Goal: Transaction & Acquisition: Obtain resource

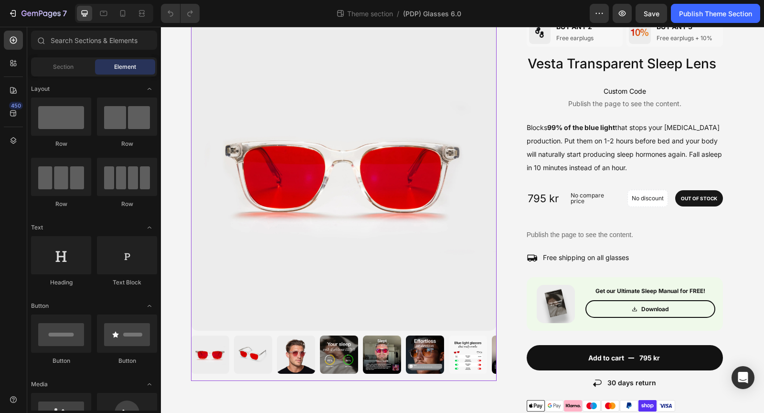
scroll to position [48, 0]
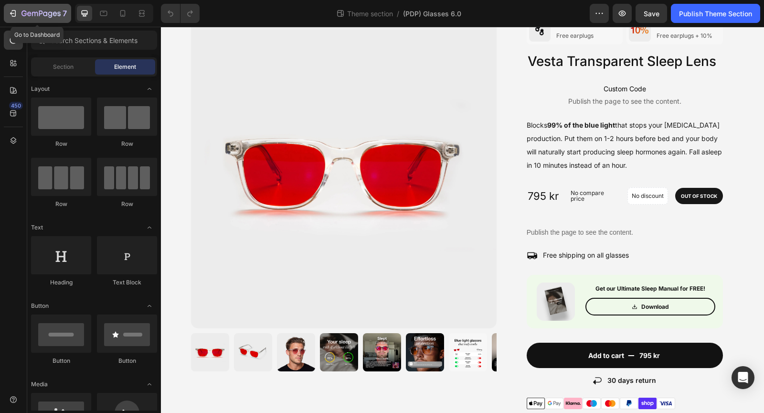
click at [26, 11] on icon "button" at bounding box center [40, 14] width 39 height 8
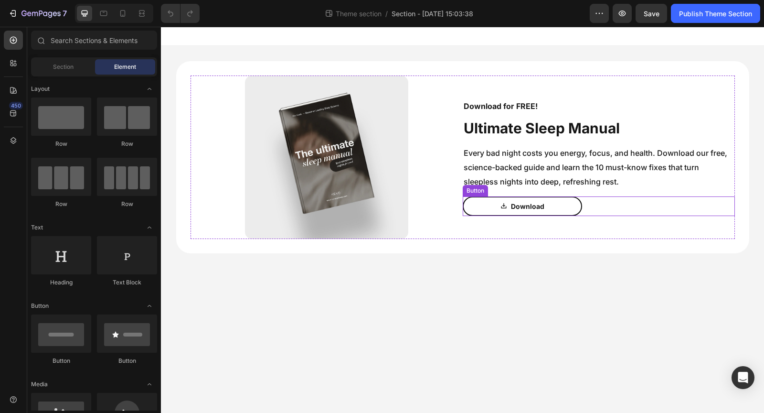
click at [575, 209] on link "Download" at bounding box center [522, 206] width 119 height 20
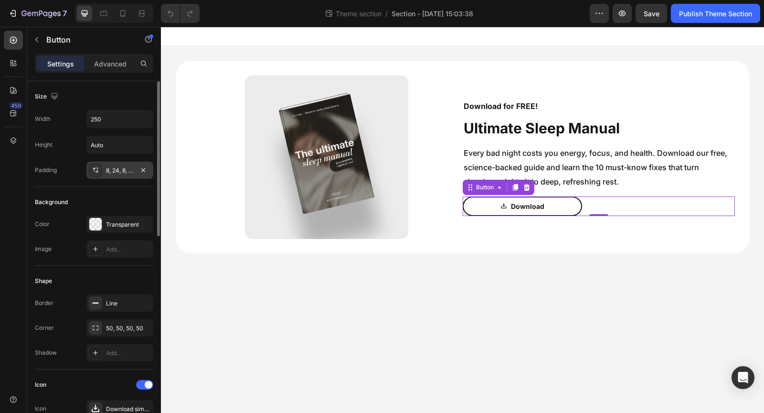
click at [120, 171] on div "8, 24, 8, 24" at bounding box center [120, 170] width 28 height 9
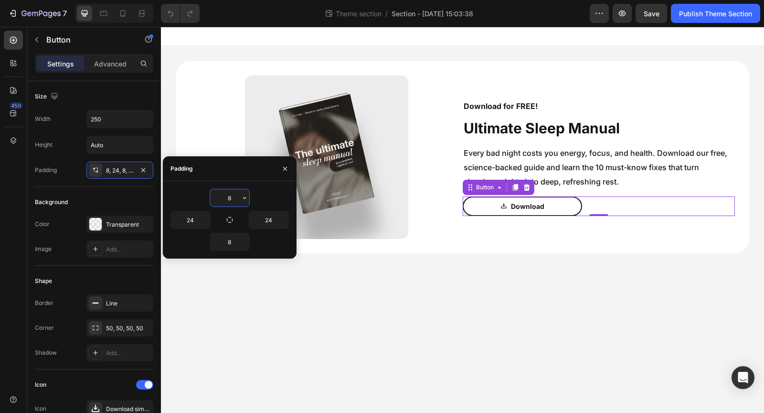
click at [233, 200] on input "8" at bounding box center [229, 197] width 39 height 17
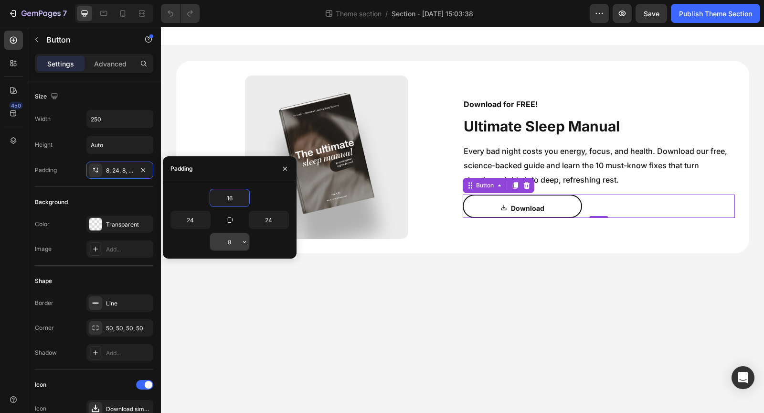
type input "16"
click at [236, 237] on input "8" at bounding box center [229, 241] width 39 height 17
type input "16"
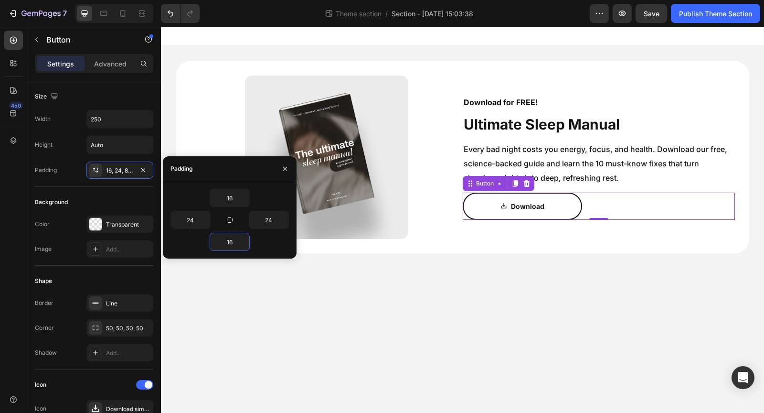
click at [464, 332] on body "Image Download for FREE! Text Block Ultimate Sleep Manual Text Block Every bad …" at bounding box center [462, 220] width 603 height 386
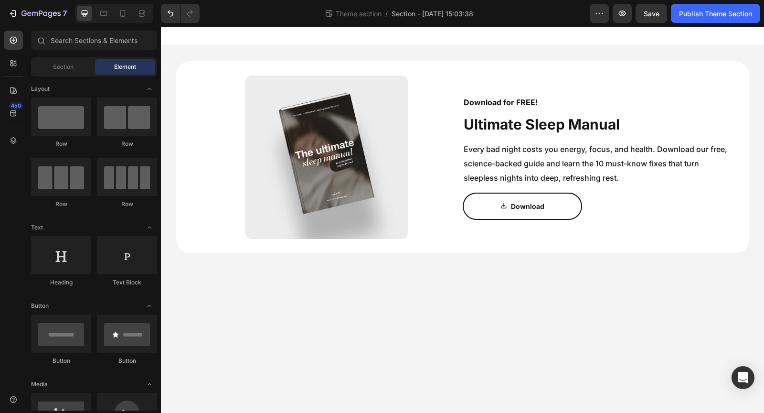
click at [111, 14] on div at bounding box center [114, 13] width 78 height 19
click at [105, 14] on icon at bounding box center [104, 14] width 10 height 10
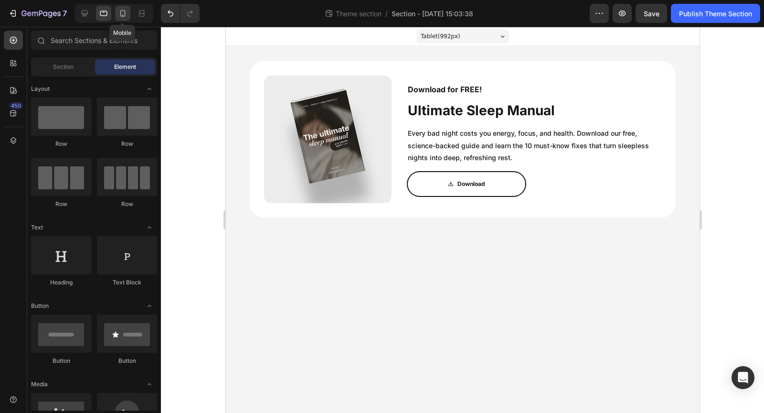
click at [124, 14] on icon at bounding box center [123, 14] width 10 height 10
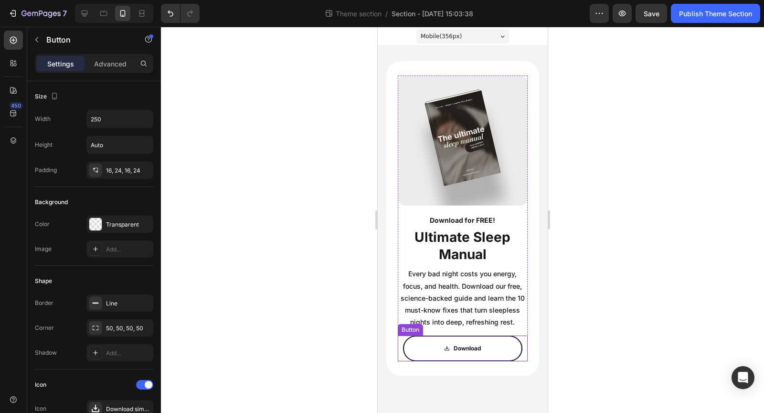
click at [510, 354] on link "Download" at bounding box center [462, 348] width 119 height 26
click at [704, 16] on div "Publish Theme Section" at bounding box center [715, 14] width 73 height 10
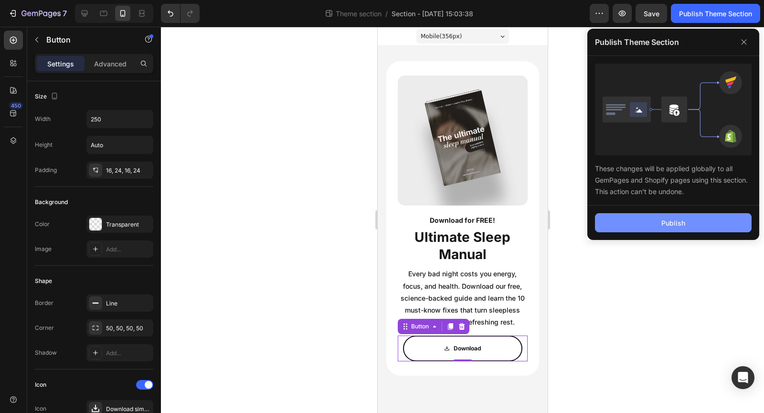
click at [643, 216] on button "Publish" at bounding box center [673, 222] width 157 height 19
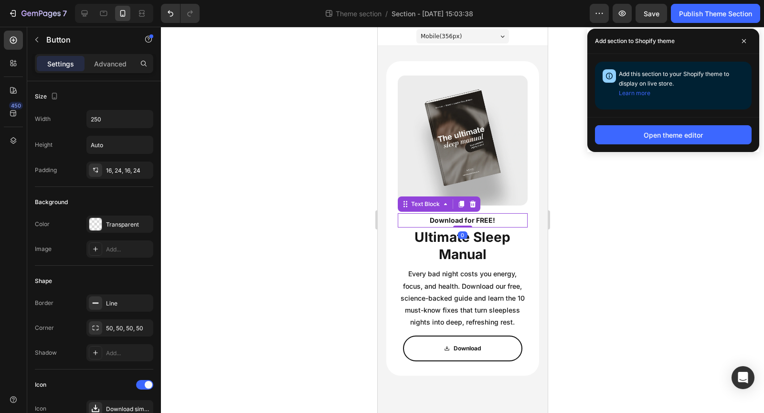
click at [470, 218] on p "Download for FREE!" at bounding box center [462, 220] width 128 height 12
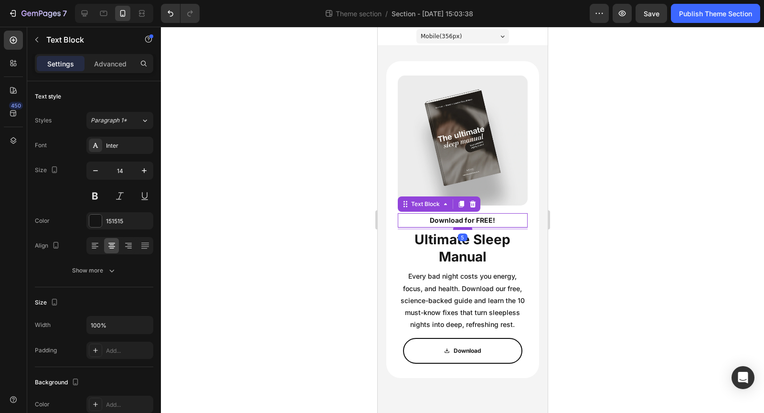
click at [466, 228] on div at bounding box center [462, 228] width 19 height 3
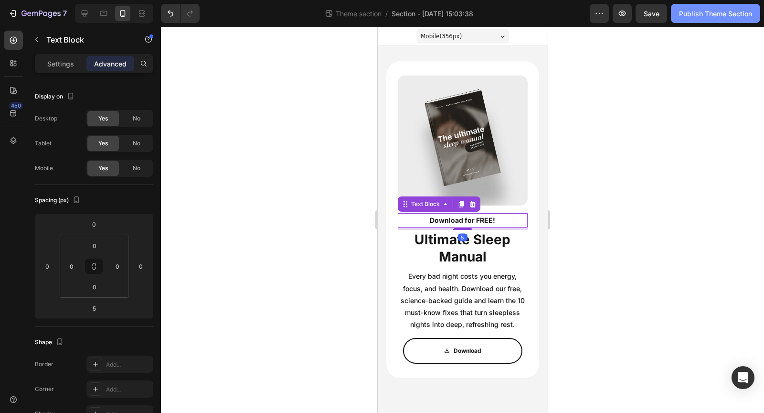
click at [699, 20] on button "Publish Theme Section" at bounding box center [715, 13] width 89 height 19
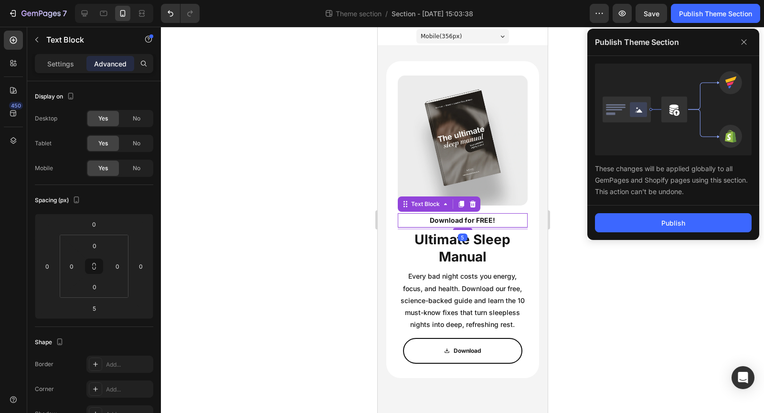
click at [662, 211] on div "Publish" at bounding box center [674, 222] width 172 height 34
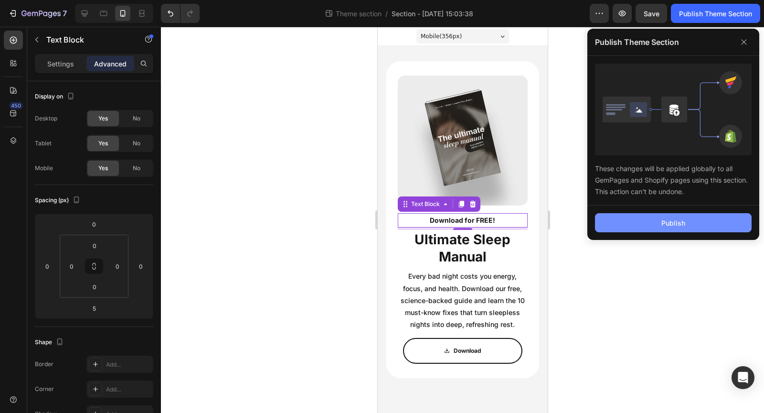
click at [662, 220] on div "Publish" at bounding box center [674, 223] width 24 height 10
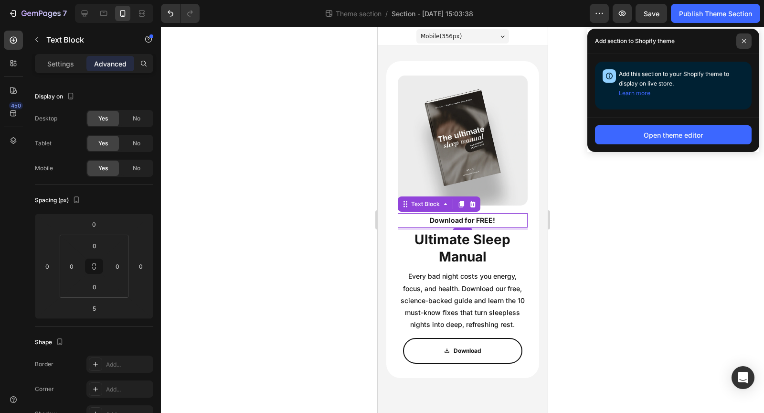
click at [745, 39] on icon at bounding box center [744, 41] width 5 height 5
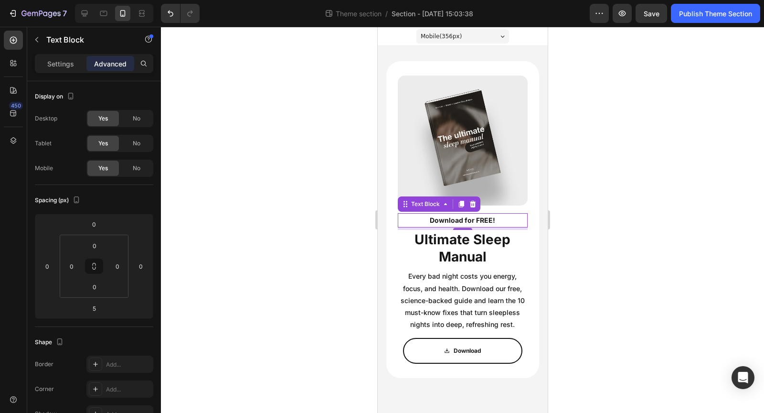
click at [608, 142] on div at bounding box center [462, 220] width 603 height 386
